Goal: Book appointment/travel/reservation

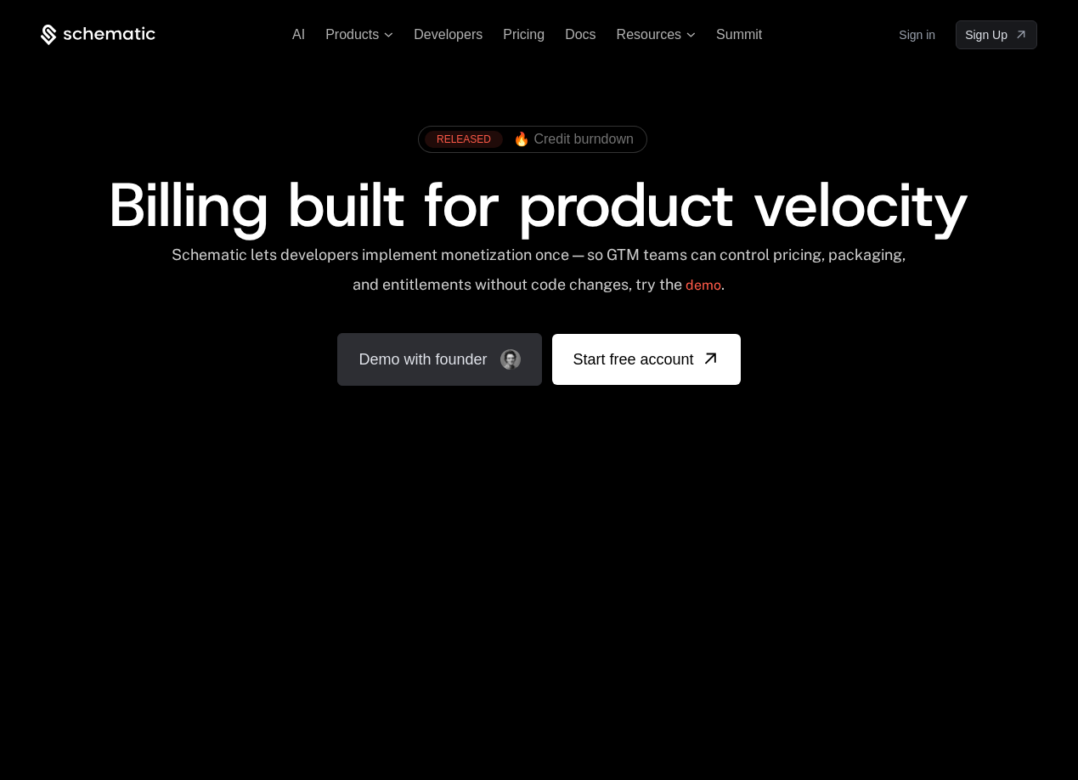
click at [409, 370] on link "Demo with founder" at bounding box center [439, 359] width 205 height 53
click at [389, 330] on div "Demo with founder Start free account" at bounding box center [538, 351] width 403 height 70
click at [386, 356] on link "Demo with founder" at bounding box center [439, 359] width 205 height 53
click at [382, 369] on link "Demo with founder" at bounding box center [439, 359] width 205 height 53
